Goal: Check status: Check status

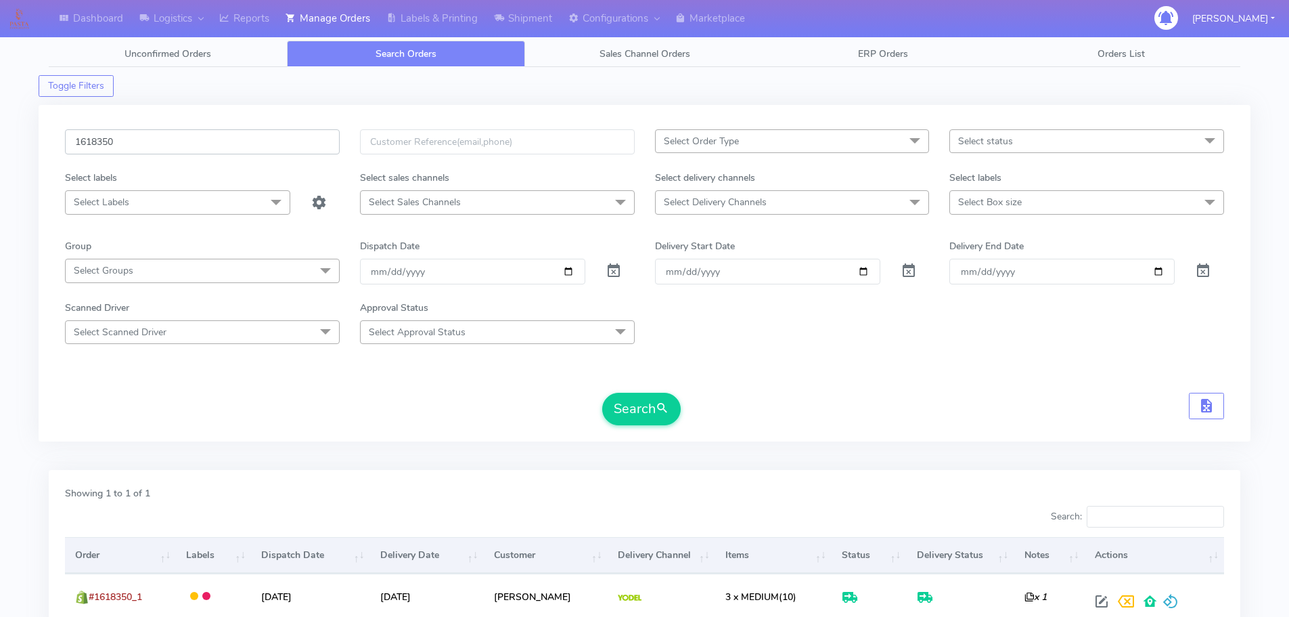
click at [284, 146] on input "1618350" at bounding box center [202, 141] width 275 height 25
paste input "21859"
type input "1621859"
click at [602, 393] on button "Search" at bounding box center [641, 409] width 79 height 32
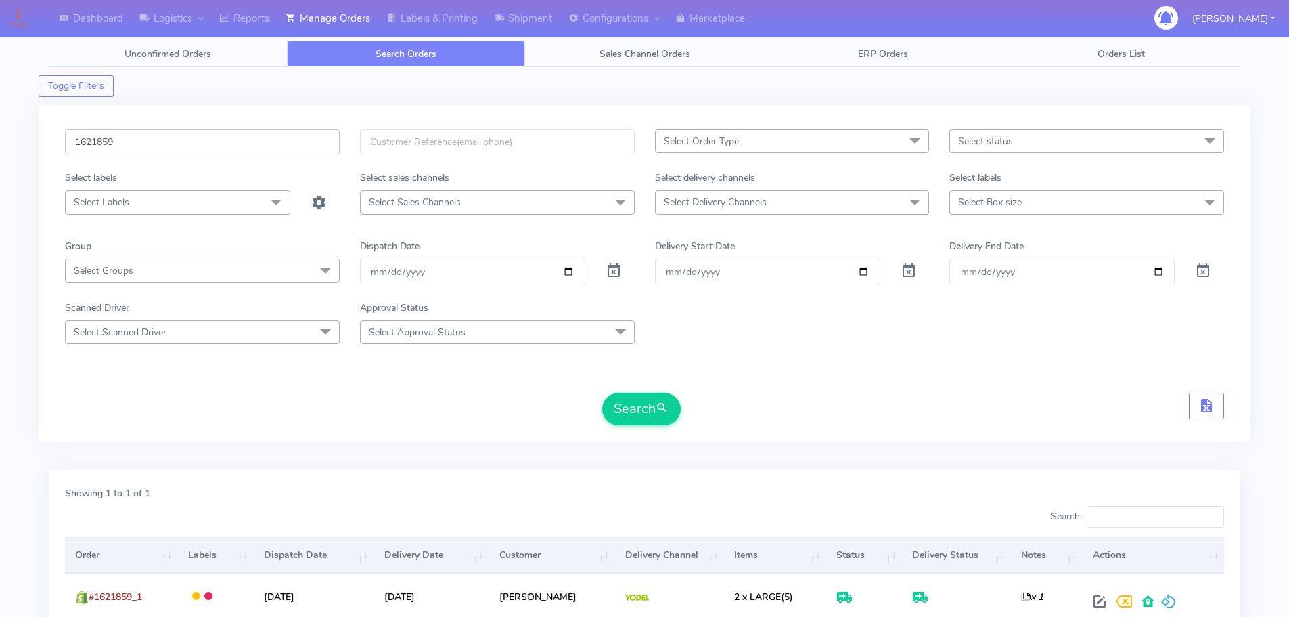
click at [291, 138] on input "1621859" at bounding box center [202, 141] width 275 height 25
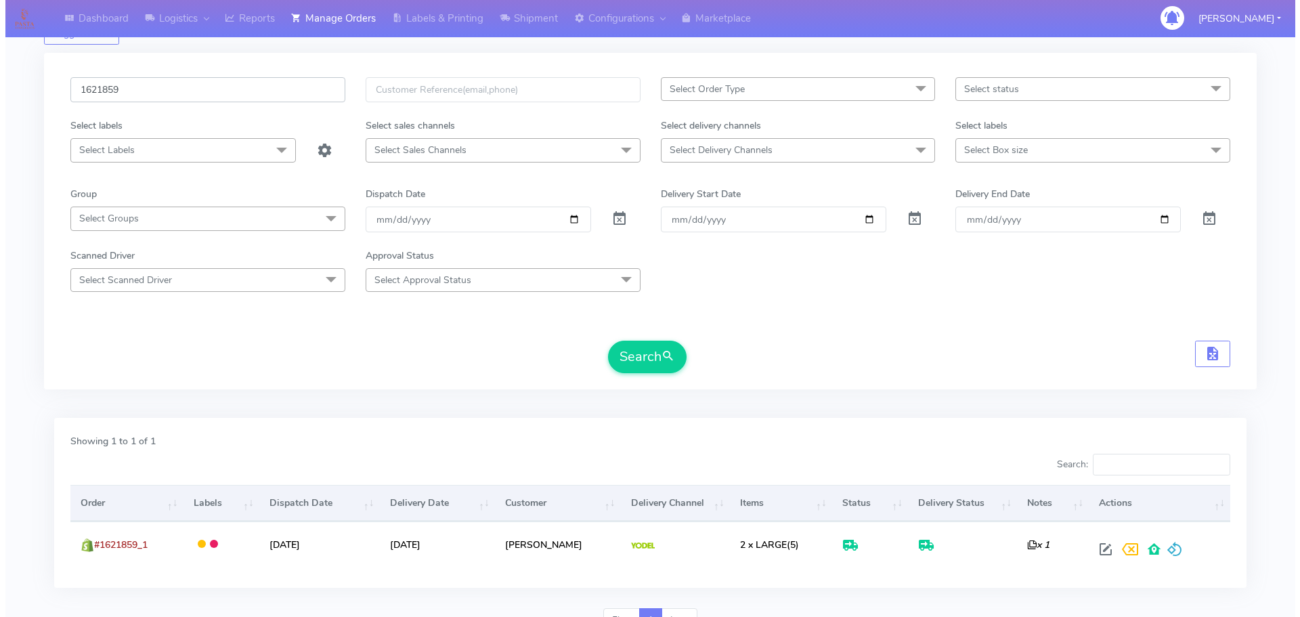
scroll to position [118, 0]
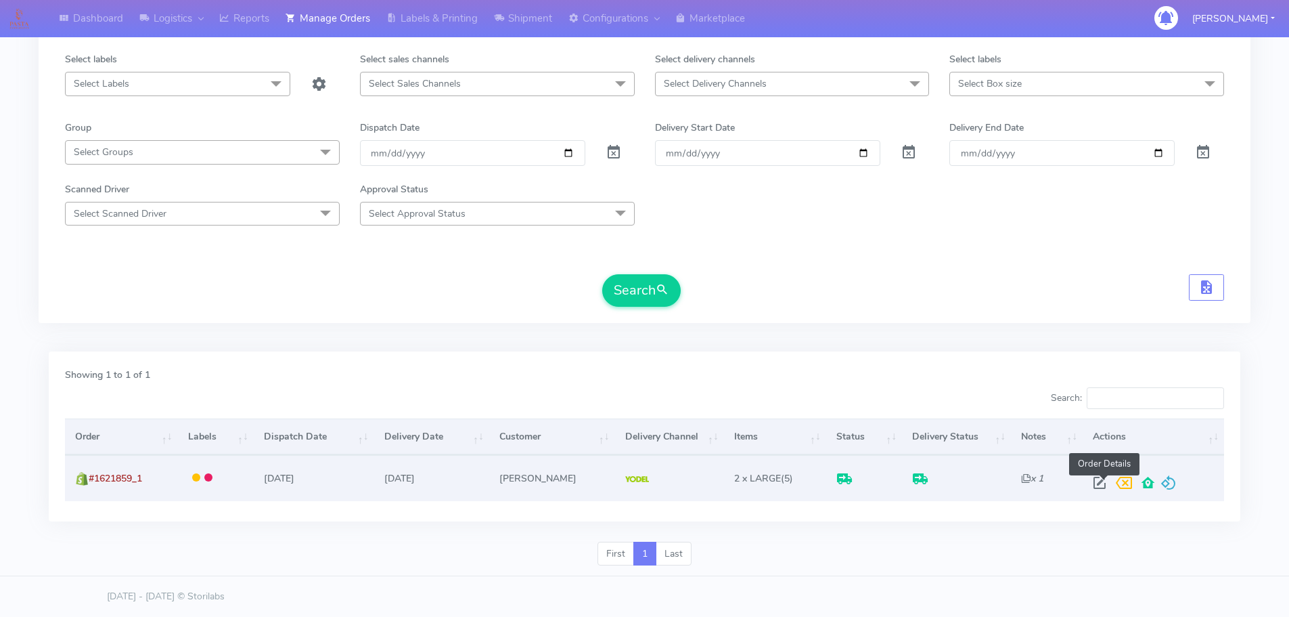
click at [1104, 483] on span at bounding box center [1100, 485] width 24 height 13
select select "5"
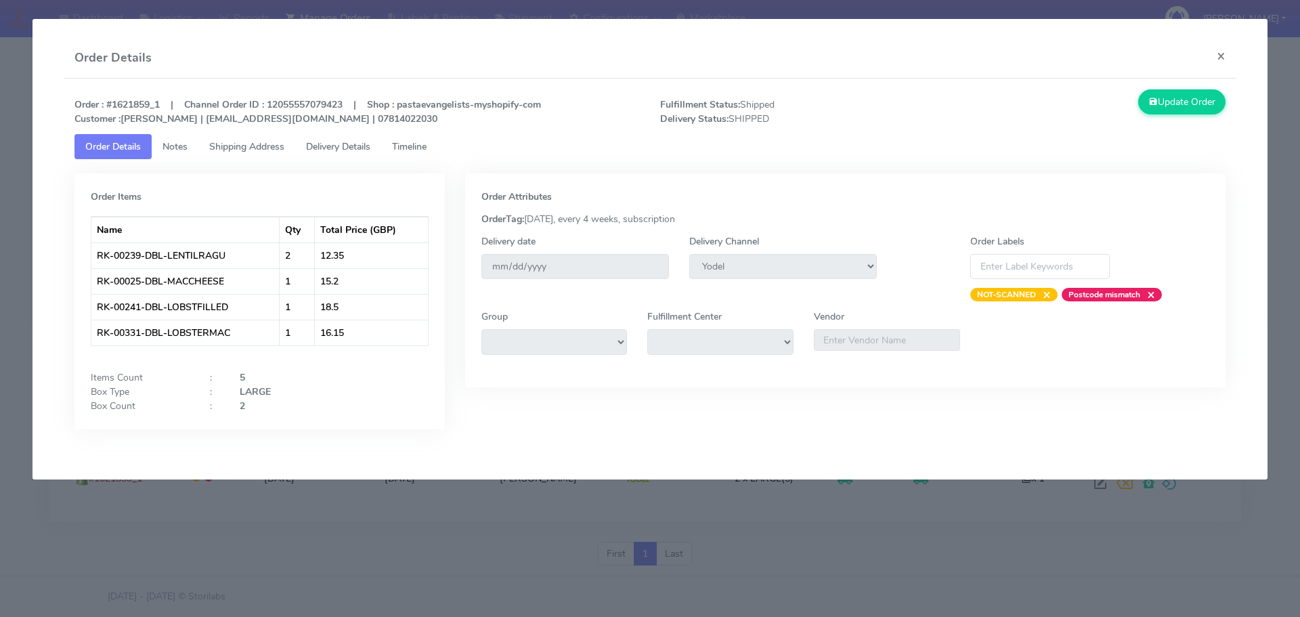
click at [370, 148] on span "Delivery Details" at bounding box center [338, 146] width 64 height 13
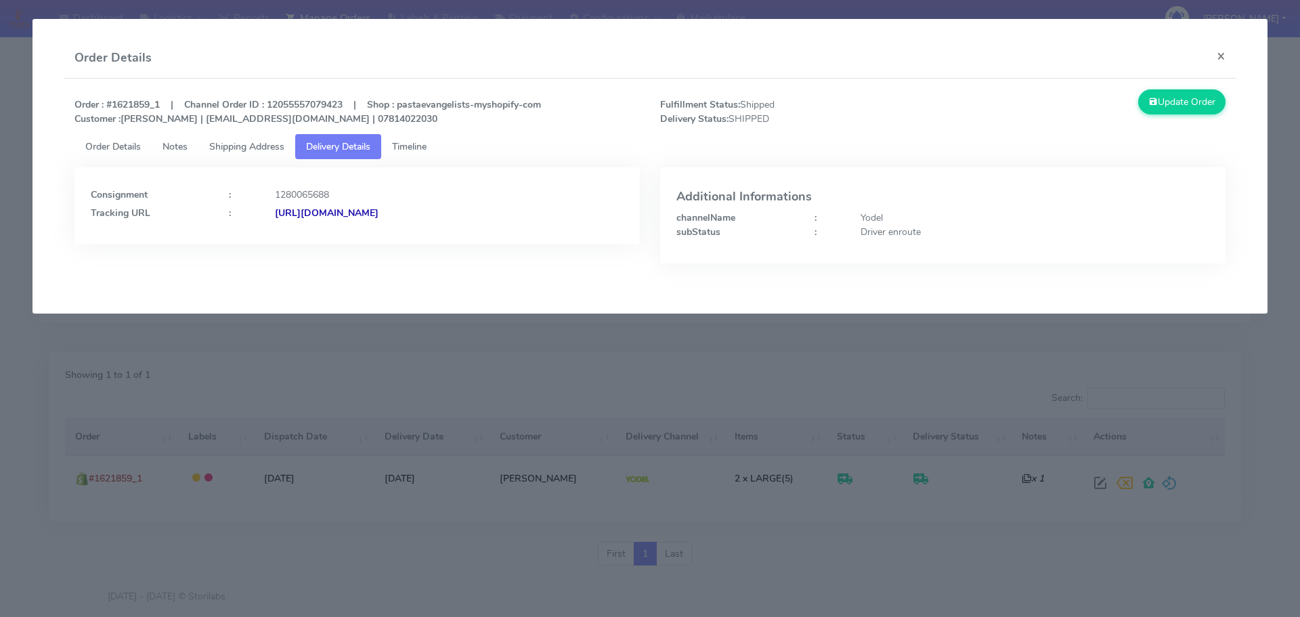
drag, startPoint x: 548, startPoint y: 234, endPoint x: 421, endPoint y: 230, distance: 126.6
click at [421, 230] on div "Consignment : 1280065688 Tracking URL : [URL][DOMAIN_NAME]" at bounding box center [356, 205] width 565 height 77
copy strong "JJD0002249960890097"
click at [603, 308] on app-order-update "Order Details × Order : #1621859_1 | Channel Order ID : 12055557079423 | Shop :…" at bounding box center [649, 166] width 1235 height 294
click at [608, 329] on modal-container "Order Details × Order : #1621859_1 | Channel Order ID : 12055557079423 | Shop :…" at bounding box center [650, 308] width 1300 height 617
